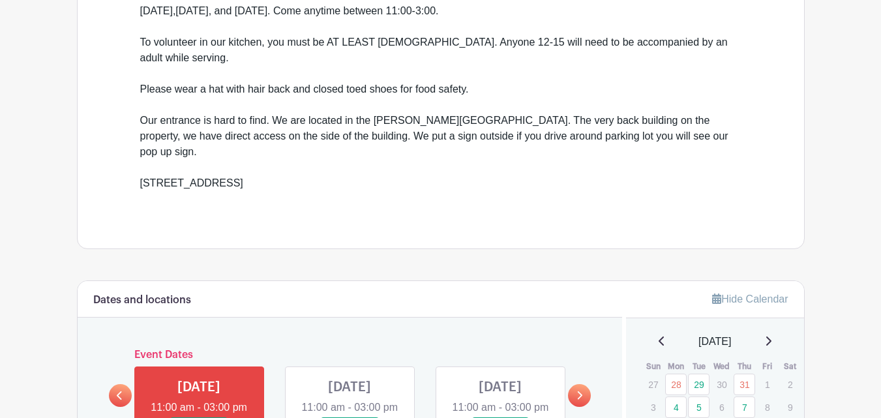
scroll to position [652, 0]
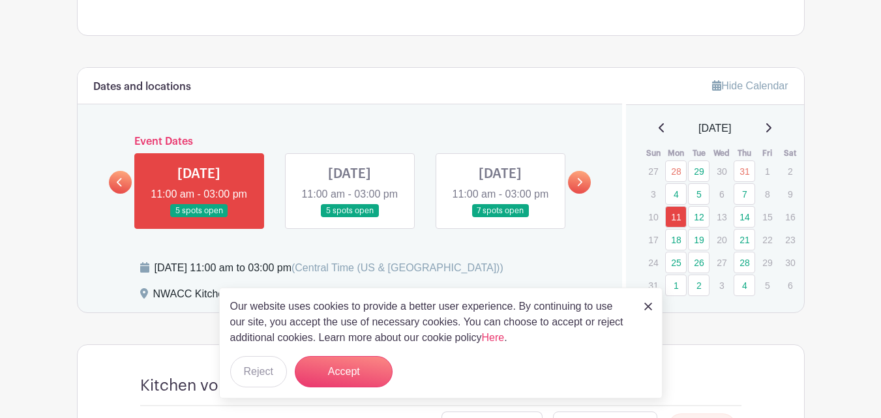
click at [645, 311] on link at bounding box center [649, 306] width 8 height 16
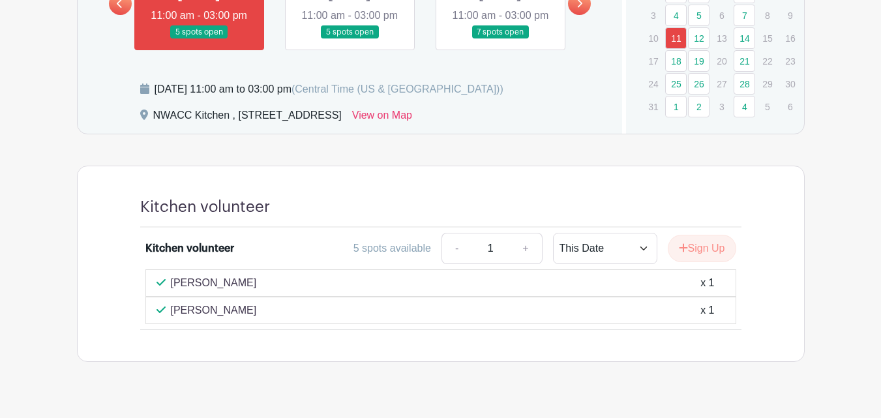
scroll to position [718, 0]
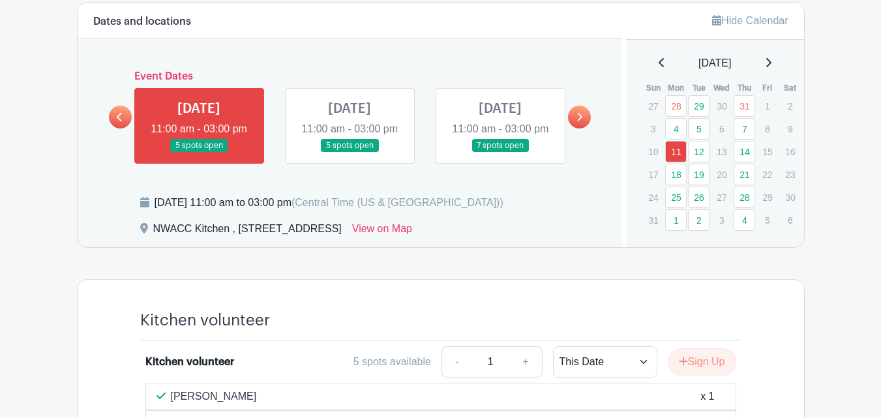
click at [500, 153] on link at bounding box center [500, 153] width 0 height 0
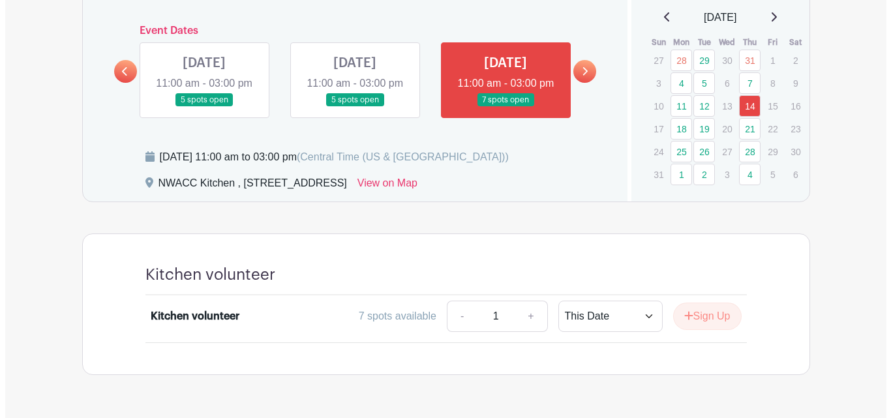
scroll to position [817, 0]
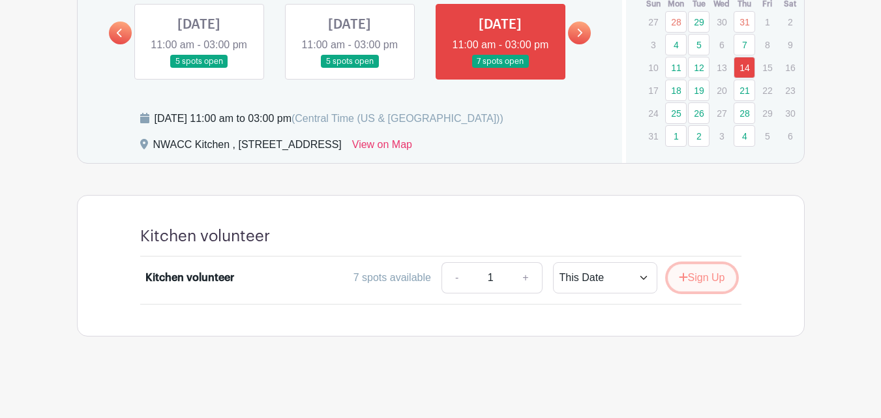
click at [701, 278] on button "Sign Up" at bounding box center [702, 277] width 69 height 27
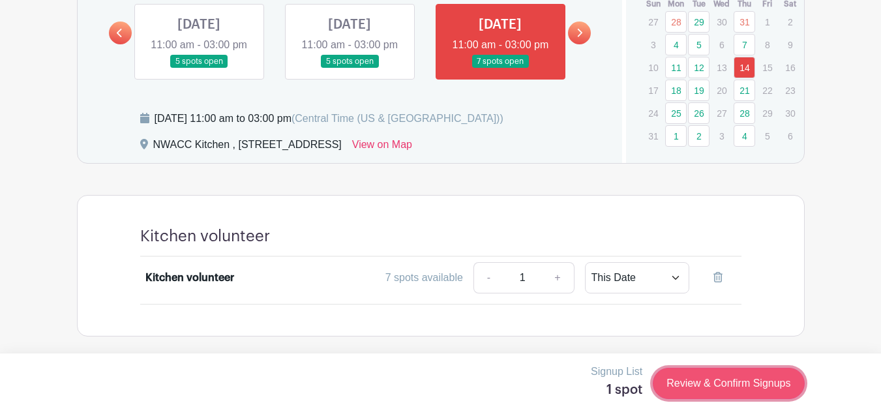
click at [735, 382] on link "Review & Confirm Signups" at bounding box center [728, 383] width 151 height 31
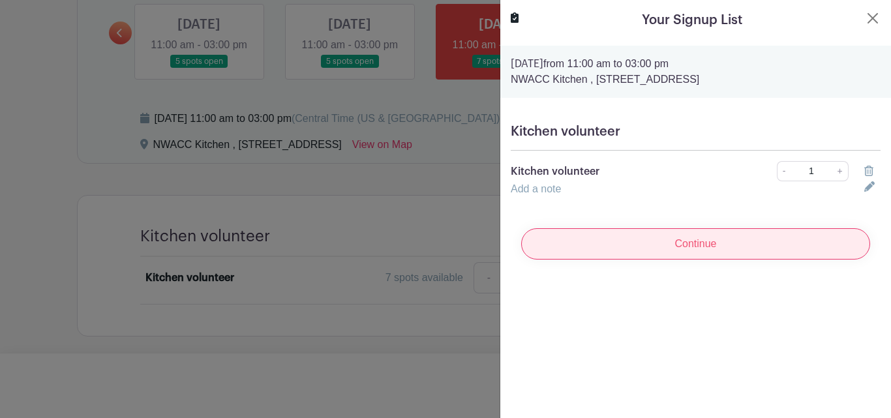
click at [697, 248] on input "Continue" at bounding box center [695, 243] width 349 height 31
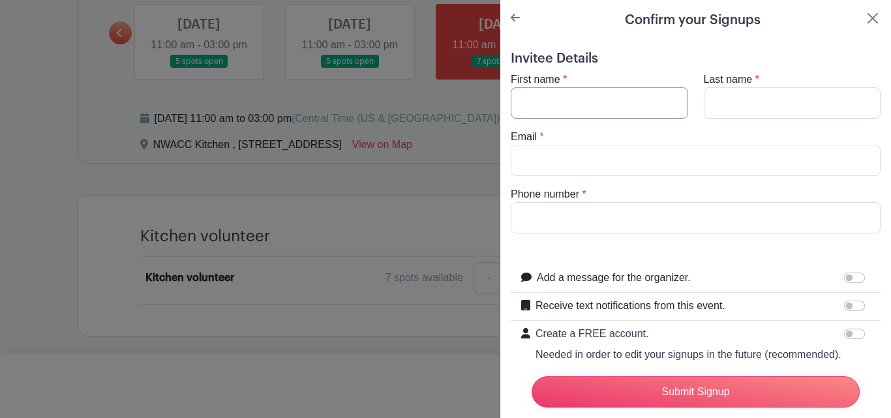
click at [632, 100] on input "First name" at bounding box center [599, 102] width 177 height 31
type input "SUSAN"
type input "Begin"
type input "susanbegin38@gmail.com"
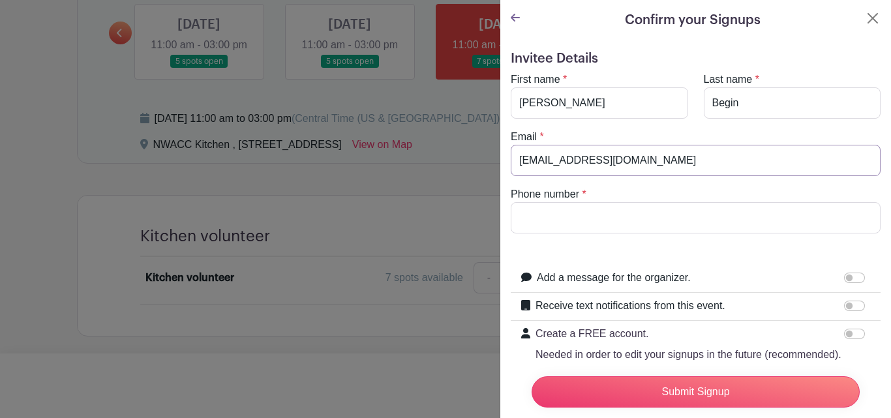
type input "6024480348"
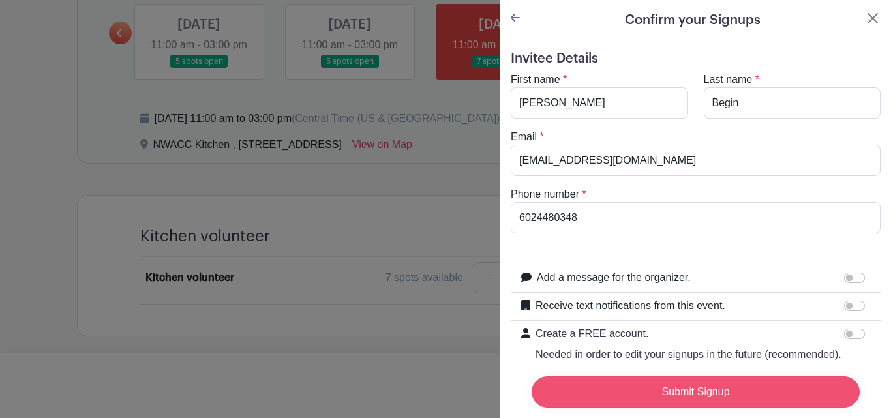
click at [722, 380] on input "Submit Signup" at bounding box center [696, 391] width 328 height 31
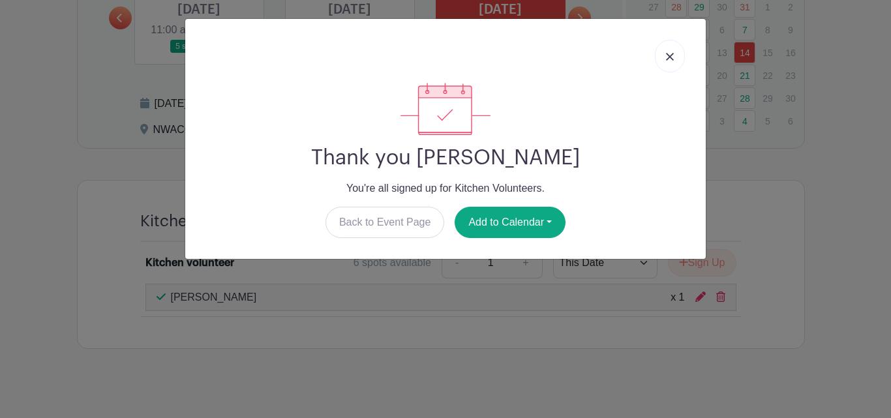
click at [668, 57] on img at bounding box center [670, 57] width 8 height 8
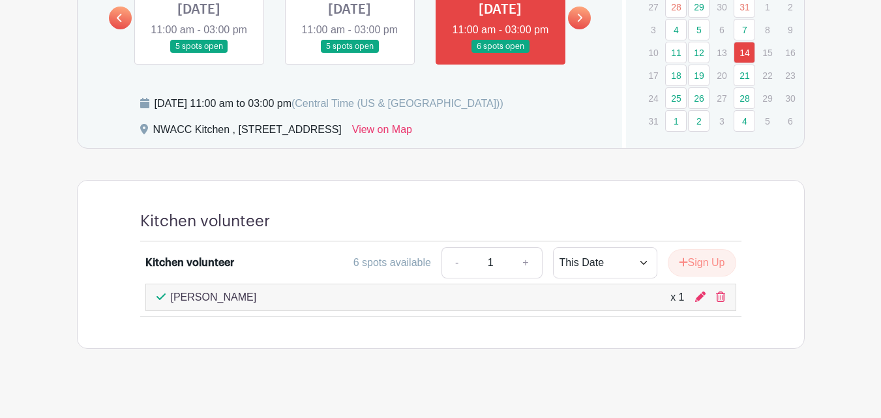
click at [350, 53] on link at bounding box center [350, 53] width 0 height 0
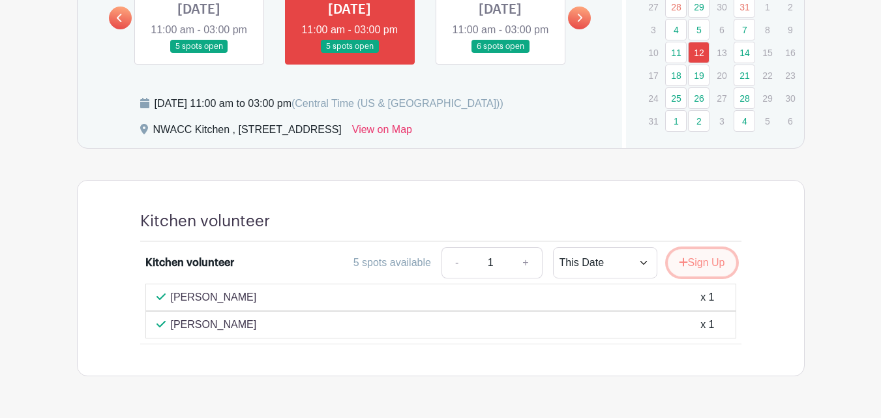
click at [692, 275] on button "Sign Up" at bounding box center [702, 262] width 69 height 27
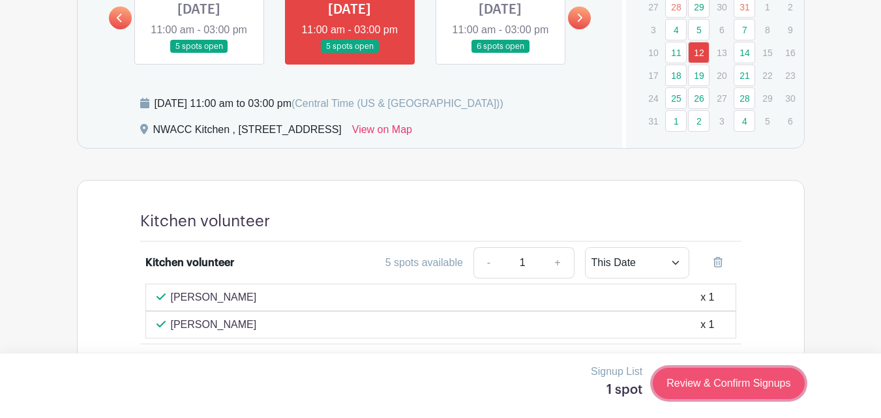
click at [742, 384] on link "Review & Confirm Signups" at bounding box center [728, 383] width 151 height 31
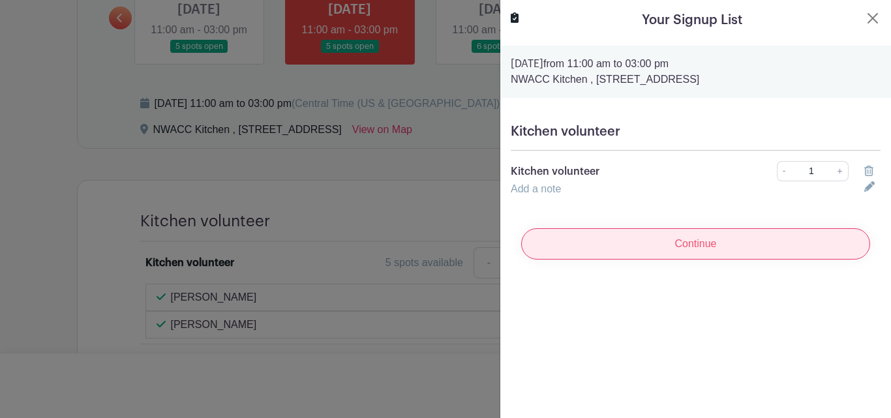
click at [714, 252] on input "Continue" at bounding box center [695, 243] width 349 height 31
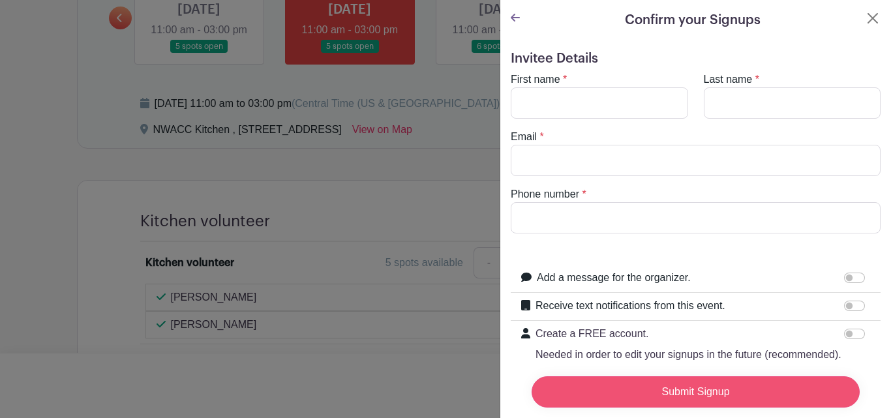
click at [725, 381] on input "Submit Signup" at bounding box center [696, 391] width 328 height 31
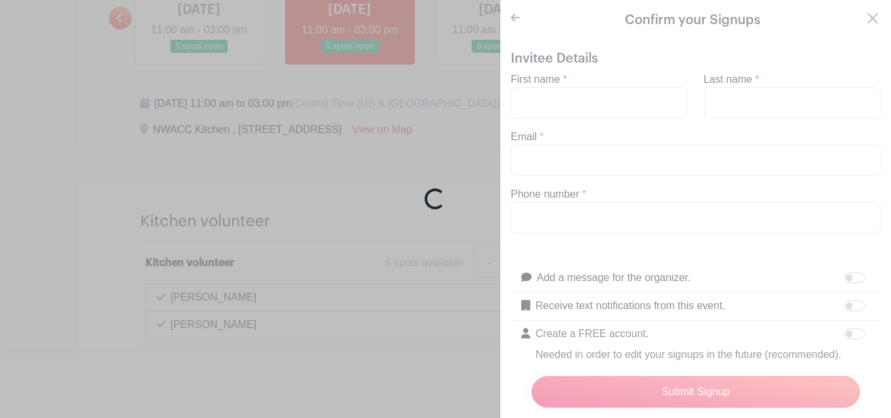
click at [577, 102] on div "Loading..." at bounding box center [445, 209] width 891 height 418
click at [614, 166] on div "Loading..." at bounding box center [445, 209] width 891 height 418
click at [863, 16] on div "Loading..." at bounding box center [445, 209] width 891 height 418
click at [574, 98] on div "Loading..." at bounding box center [445, 209] width 891 height 418
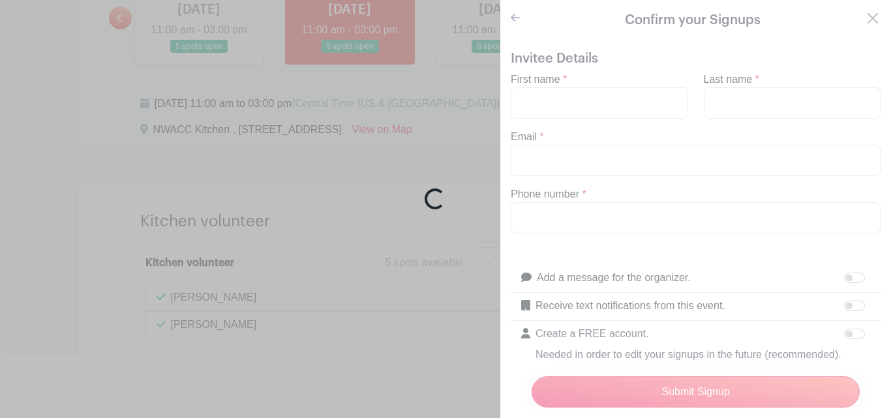
click at [574, 98] on div "Loading..." at bounding box center [445, 209] width 891 height 418
click at [273, 157] on div "Loading..." at bounding box center [445, 209] width 891 height 418
